Goal: Find specific page/section: Find specific page/section

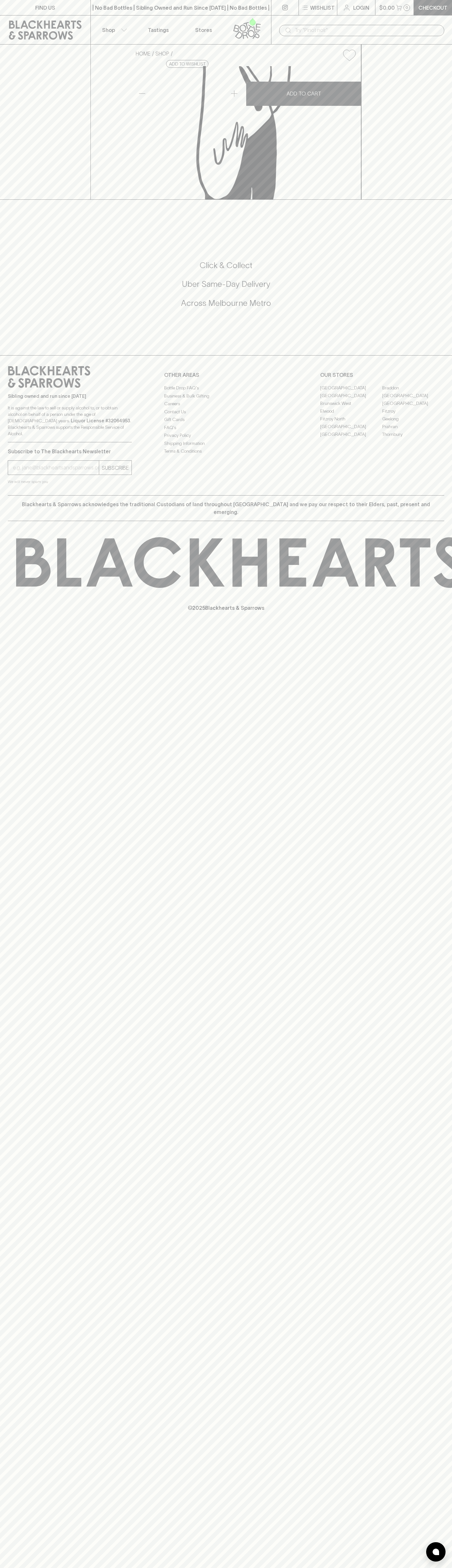
click at [304, 8] on icon "button" at bounding box center [305, 7] width 8 height 8
click at [451, 735] on html "FIND US | No Bad Bottles | Sibling Owned and Run Since 2006 | No Bad Bottles | …" at bounding box center [226, 784] width 452 height 1568
click at [422, 1567] on html "FIND US | No Bad Bottles | Sibling Owned and Run Since 2006 | No Bad Bottles | …" at bounding box center [226, 784] width 452 height 1568
click at [25, 791] on div at bounding box center [226, 784] width 452 height 1568
click at [413, 399] on link "[GEOGRAPHIC_DATA]" at bounding box center [413, 395] width 62 height 8
